Goal: Transaction & Acquisition: Purchase product/service

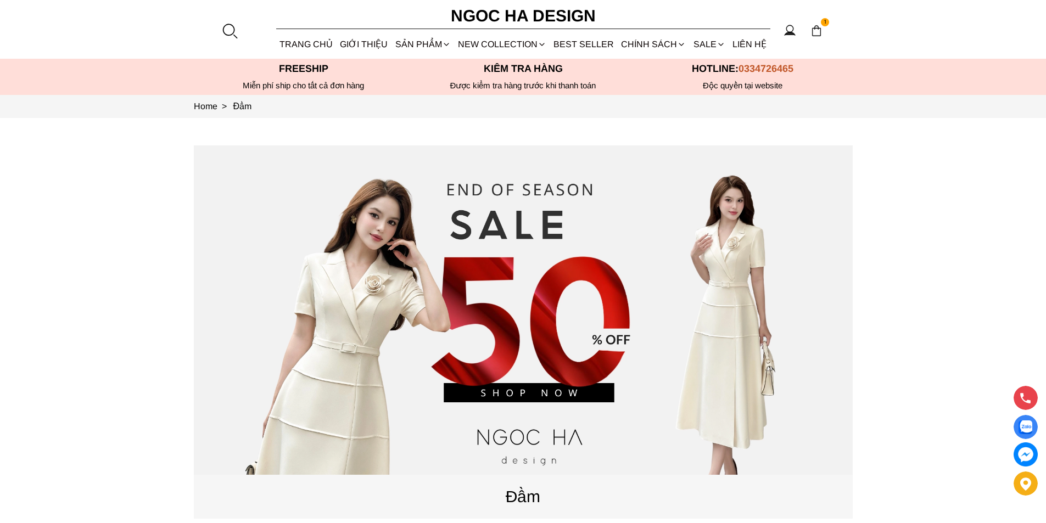
scroll to position [220, 0]
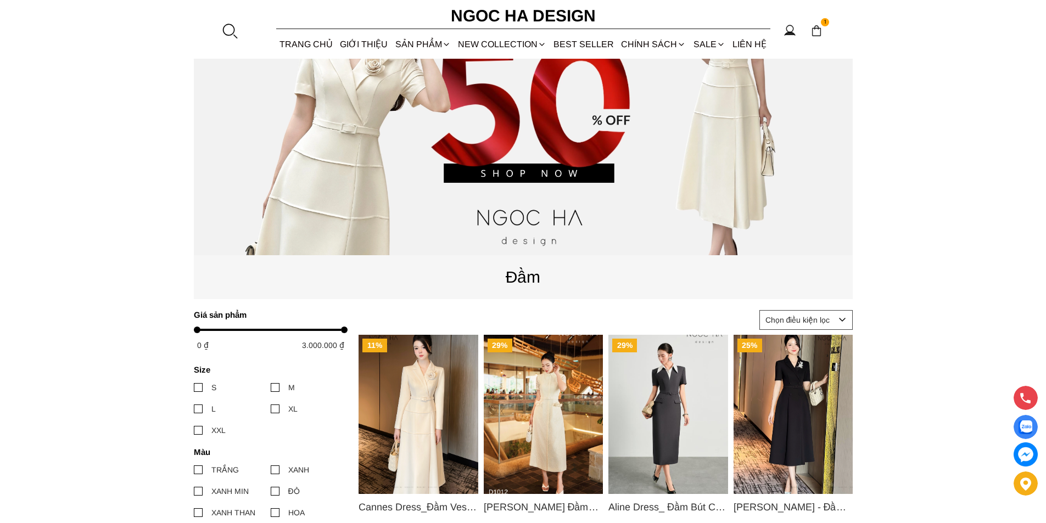
click at [422, 441] on img "Product image - Cannes Dress_Đầm Vest Tay Dài Đính Hoa Màu Kem D764" at bounding box center [418, 414] width 120 height 159
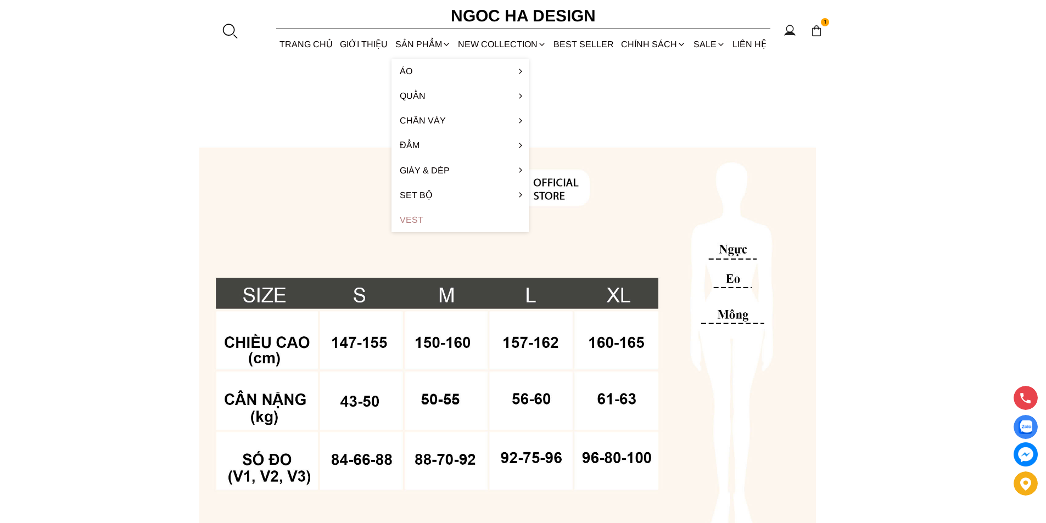
click at [416, 226] on link "Vest" at bounding box center [459, 219] width 137 height 25
